Goal: Transaction & Acquisition: Purchase product/service

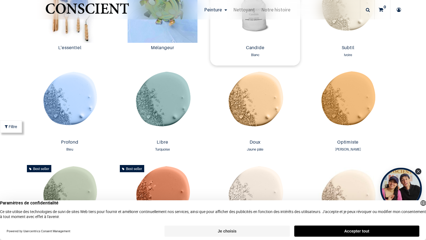
scroll to position [283, 0]
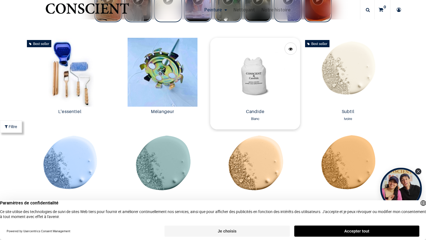
click at [255, 80] on img at bounding box center [255, 72] width 90 height 69
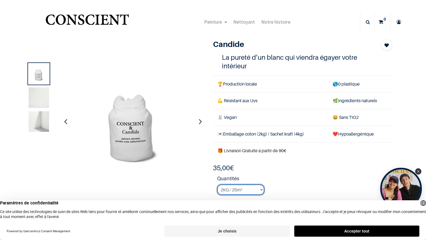
click at [217, 184] on select "2KG / 25m² 4KG / 50m² 8KG / 100m² Testeur" at bounding box center [240, 189] width 47 height 11
select select "2"
click option "4KG / 50m²" at bounding box center [0, 0] width 0 height 0
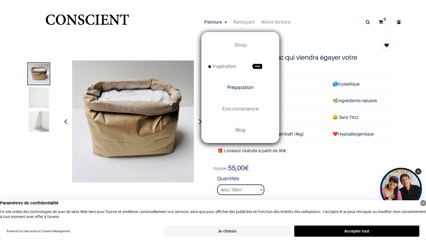
click at [242, 86] on span "Préparation" at bounding box center [240, 87] width 27 height 6
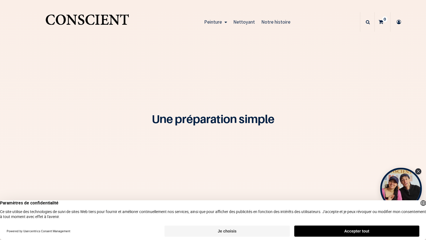
click at [243, 22] on span "Nettoyant" at bounding box center [244, 22] width 22 height 6
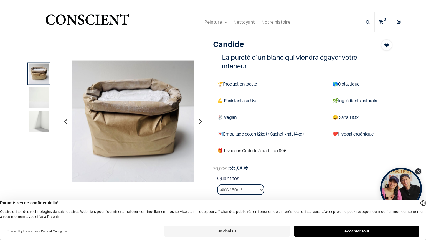
scroll to position [96, 0]
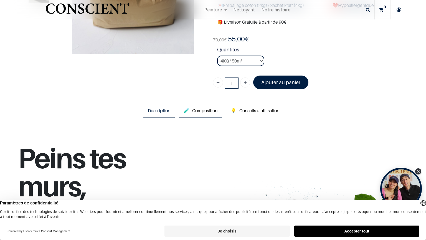
click at [204, 108] on span "Composition" at bounding box center [204, 111] width 25 height 6
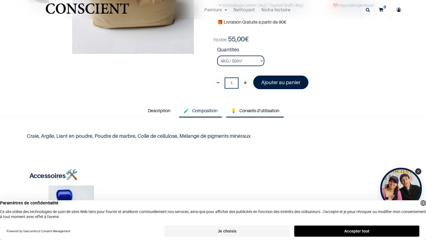
click at [261, 108] on span "Conseils d'utilisation" at bounding box center [259, 111] width 40 height 6
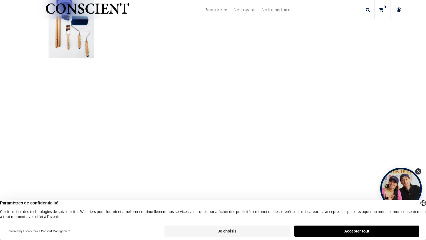
scroll to position [255, 0]
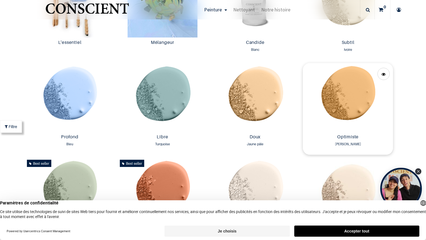
scroll to position [256, 0]
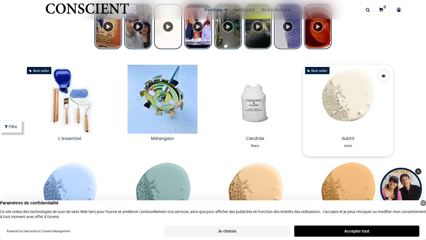
click at [350, 91] on img at bounding box center [348, 99] width 90 height 69
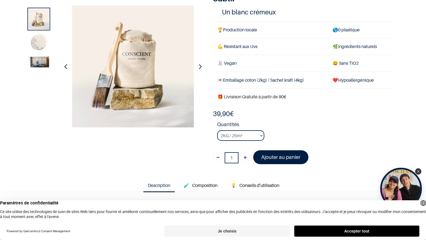
scroll to position [64, 0]
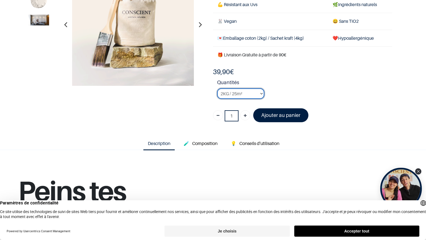
click at [217, 88] on select "2KG / 25m² 4KG / 50m² 8KG / 100m² Testeur" at bounding box center [240, 93] width 47 height 11
select select "127"
click option "8KG / 100m²" at bounding box center [0, 0] width 0 height 0
